Goal: Task Accomplishment & Management: Manage account settings

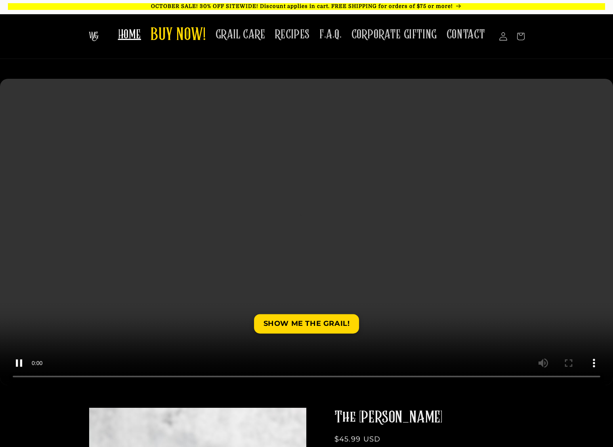
scroll to position [2, 0]
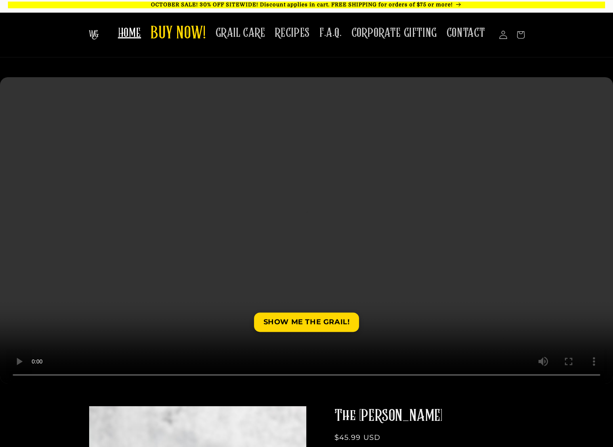
click at [501, 38] on icon at bounding box center [503, 35] width 8 height 8
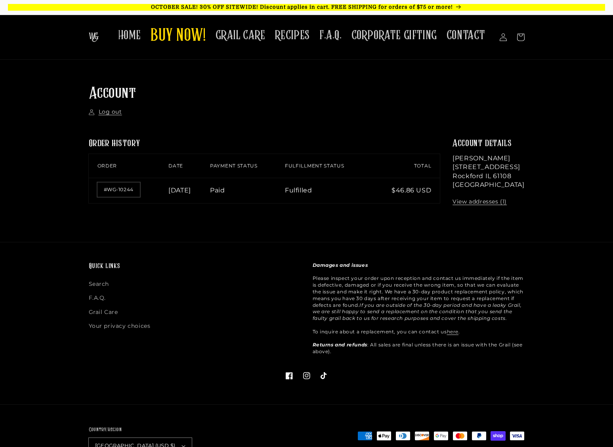
scroll to position [0, 0]
click at [129, 189] on link "#WG-10244" at bounding box center [118, 190] width 42 height 14
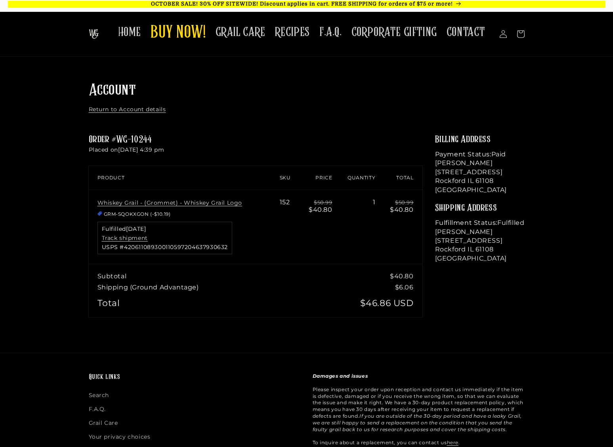
scroll to position [4, 0]
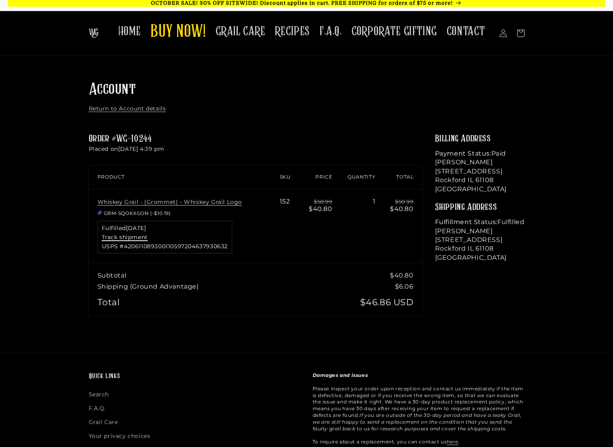
drag, startPoint x: 129, startPoint y: 241, endPoint x: 112, endPoint y: 236, distance: 17.4
click at [112, 236] on link "Track shipment" at bounding box center [125, 237] width 46 height 7
